Goal: Transaction & Acquisition: Obtain resource

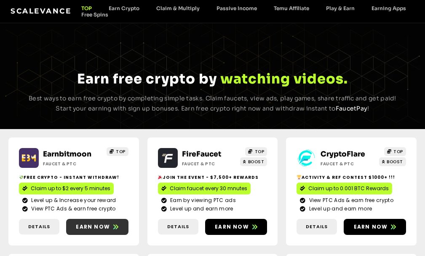
click at [99, 227] on span "Earn now" at bounding box center [93, 227] width 34 height 8
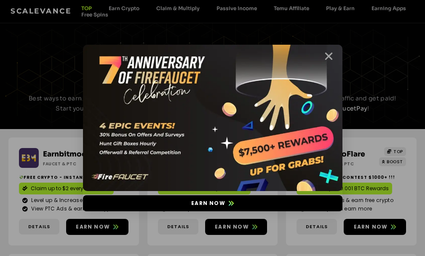
click at [329, 55] on icon "Close" at bounding box center [329, 56] width 11 height 11
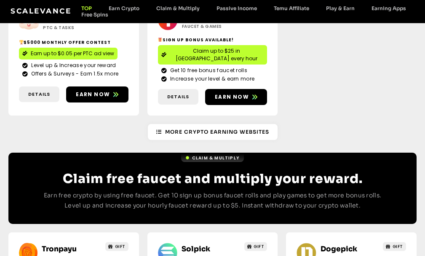
scroll to position [383, 0]
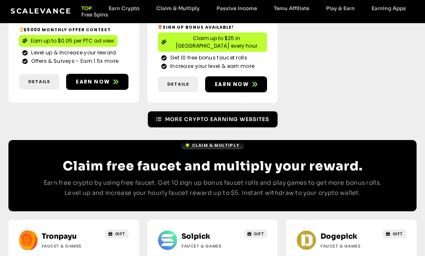
click at [223, 115] on span "More Crypto Earning Websites" at bounding box center [217, 119] width 104 height 8
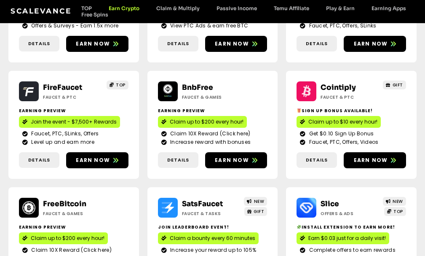
scroll to position [207, 0]
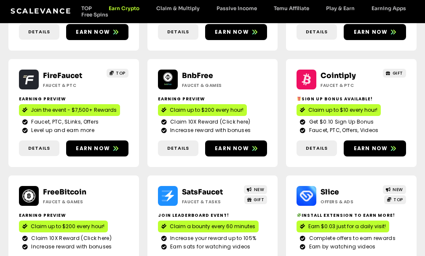
drag, startPoint x: 430, startPoint y: 60, endPoint x: 431, endPoint y: 127, distance: 67.0
click at [425, 127] on html "Skip to content Scalevance TOP Earn Crypto Claim & Multiply Passive Income Temu…" at bounding box center [212, 164] width 425 height 742
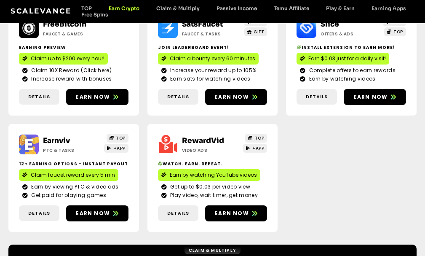
scroll to position [376, 0]
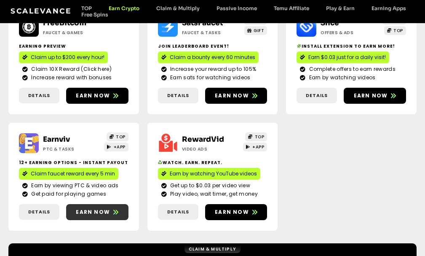
click at [89, 212] on span "Earn now" at bounding box center [93, 212] width 34 height 8
